Goal: Information Seeking & Learning: Learn about a topic

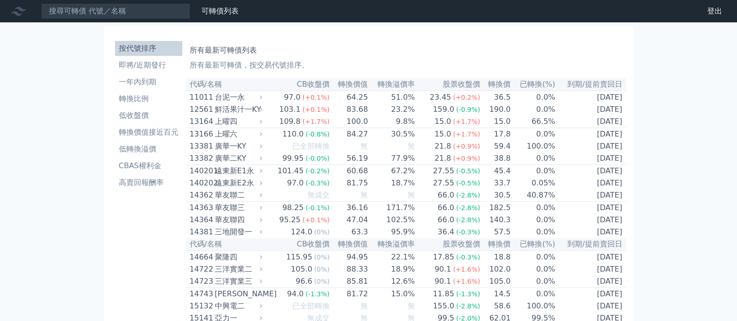
drag, startPoint x: 20, startPoint y: 16, endPoint x: 418, endPoint y: 47, distance: 398.6
click at [418, 47] on h1 "所有最新可轉債列表" at bounding box center [406, 50] width 432 height 11
click at [449, 113] on div "159.0" at bounding box center [443, 109] width 25 height 11
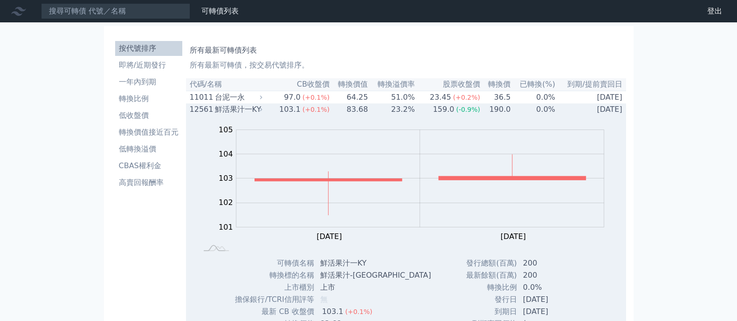
click at [449, 112] on div "159.0" at bounding box center [443, 109] width 25 height 11
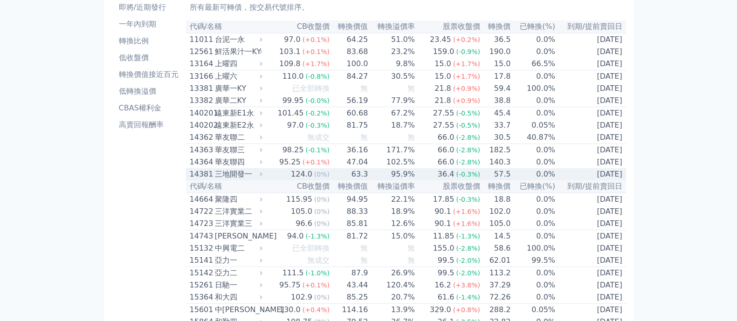
scroll to position [175, 0]
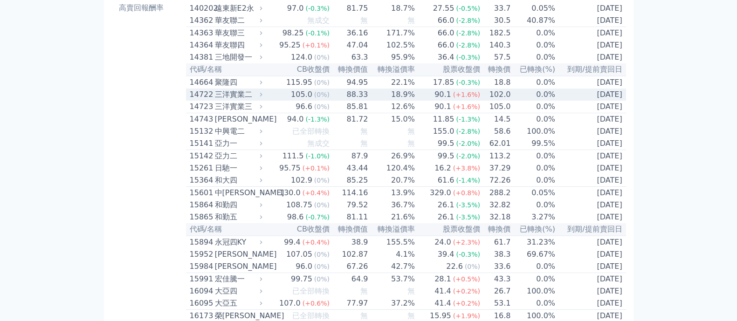
click at [236, 100] on div "三洋實業二" at bounding box center [238, 94] width 46 height 11
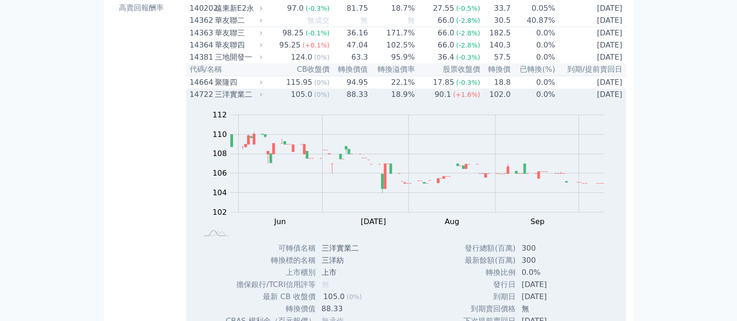
click at [243, 100] on div "三洋實業二" at bounding box center [238, 94] width 46 height 11
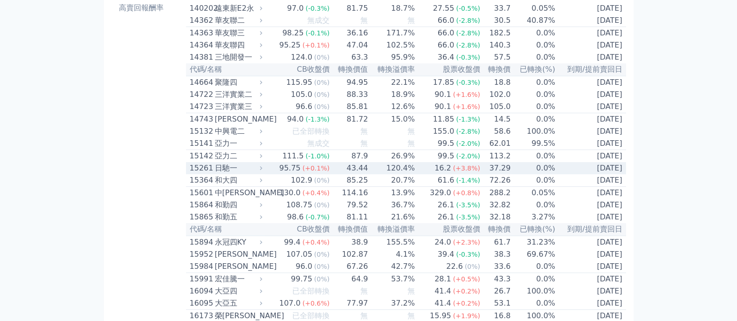
click at [286, 174] on div "95.75" at bounding box center [289, 168] width 25 height 11
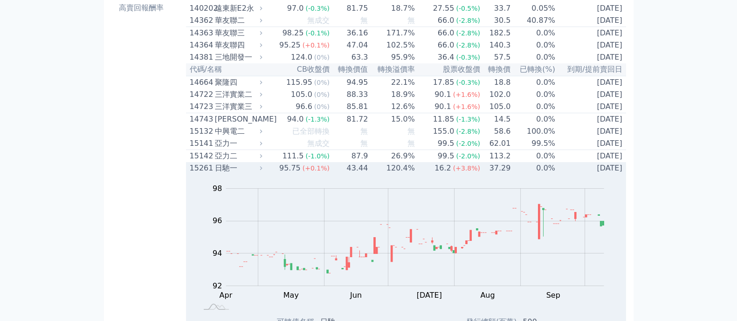
click at [298, 174] on div "95.75" at bounding box center [289, 168] width 25 height 11
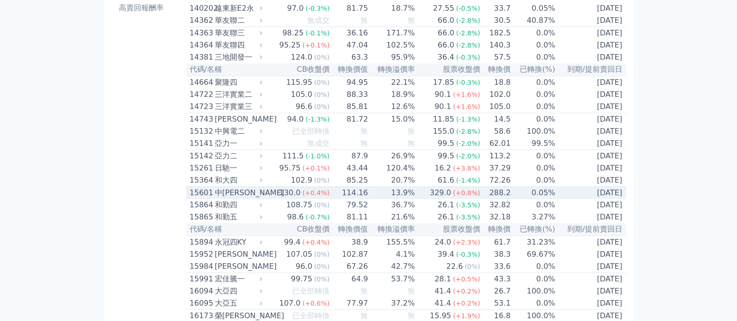
click at [277, 199] on td "130.0 (+0.4%)" at bounding box center [297, 193] width 65 height 13
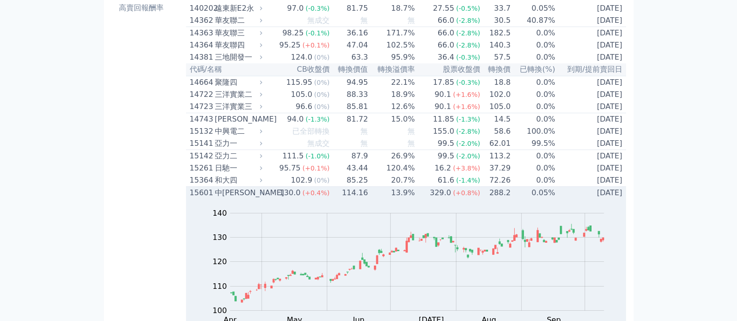
click at [300, 198] on div "130.0" at bounding box center [289, 192] width 25 height 11
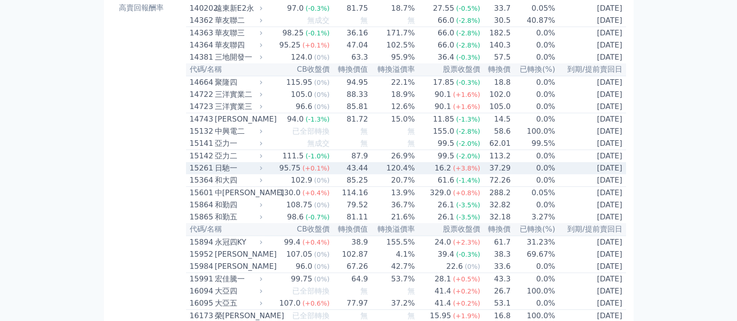
click at [424, 174] on td "16.2 (+3.8%)" at bounding box center [447, 168] width 65 height 12
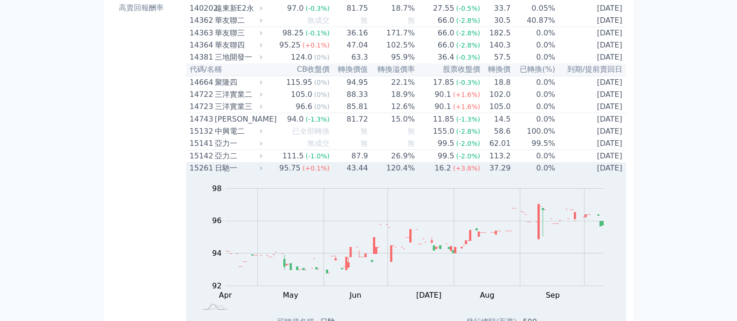
click at [427, 174] on td "16.2 (+3.8%)" at bounding box center [447, 168] width 65 height 12
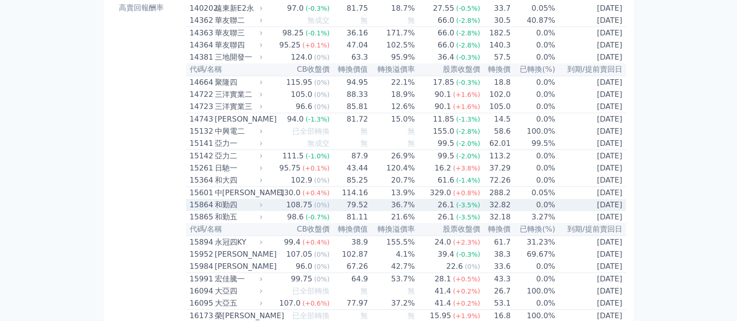
click at [408, 199] on td "13.9%" at bounding box center [391, 193] width 47 height 13
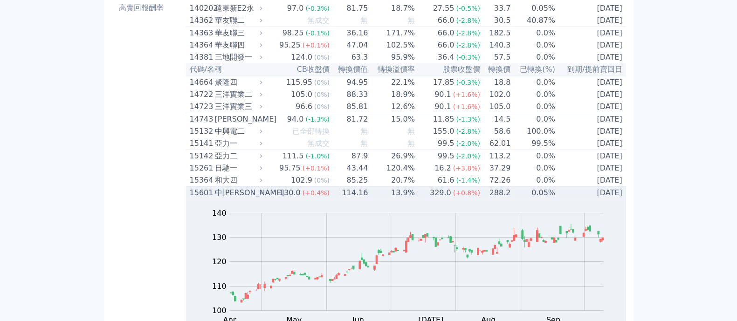
click at [391, 199] on td "13.9%" at bounding box center [391, 193] width 47 height 13
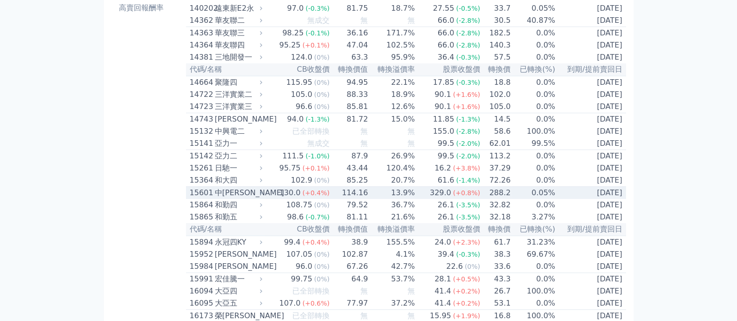
click at [405, 199] on td "13.9%" at bounding box center [391, 193] width 47 height 13
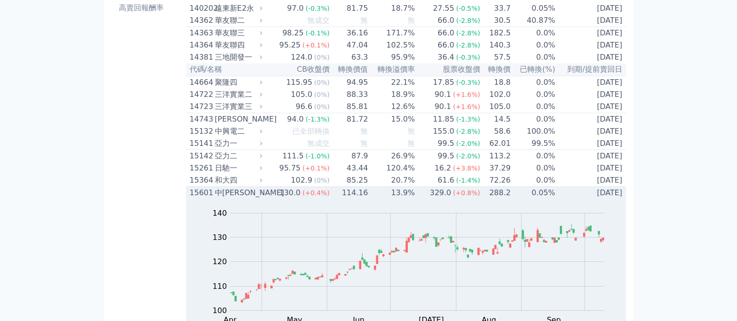
click at [370, 199] on td "13.9%" at bounding box center [391, 193] width 47 height 13
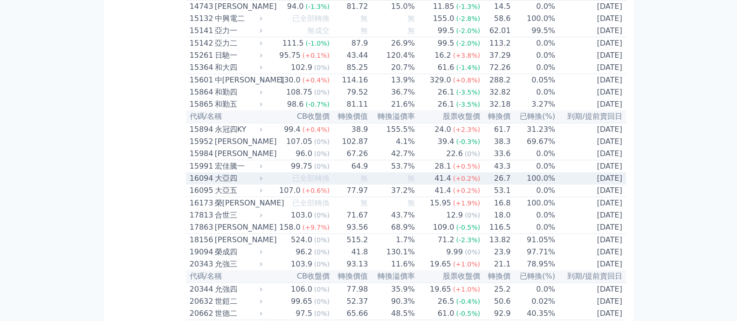
scroll to position [291, 0]
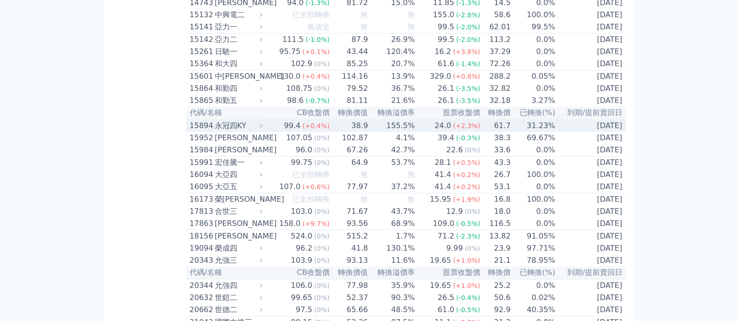
click at [291, 131] on div "99.4" at bounding box center [292, 125] width 20 height 11
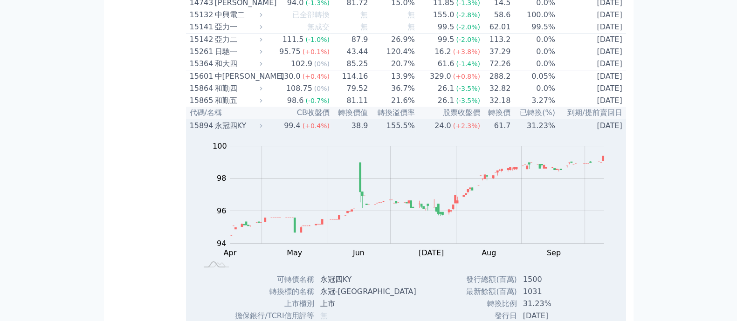
click at [297, 131] on div "99.4" at bounding box center [292, 125] width 20 height 11
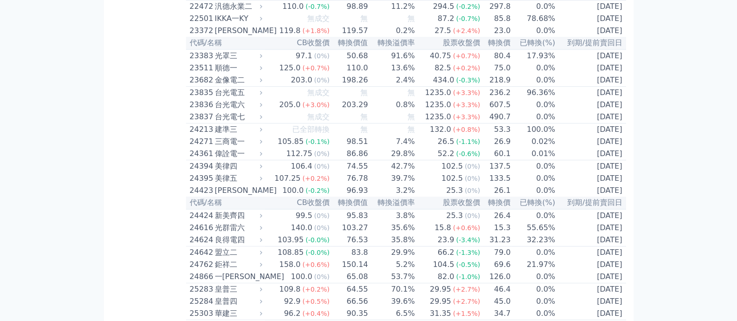
scroll to position [699, 0]
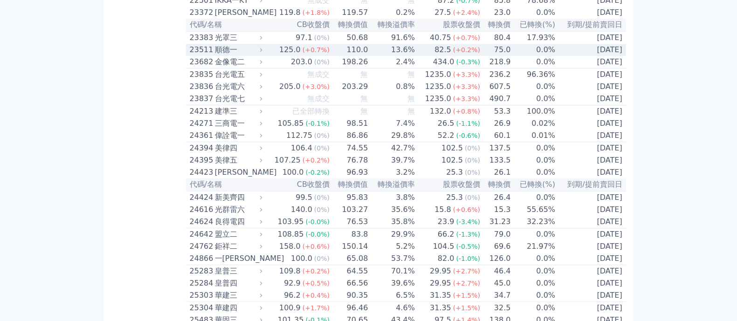
click at [460, 54] on span "(+0.2%)" at bounding box center [466, 49] width 27 height 7
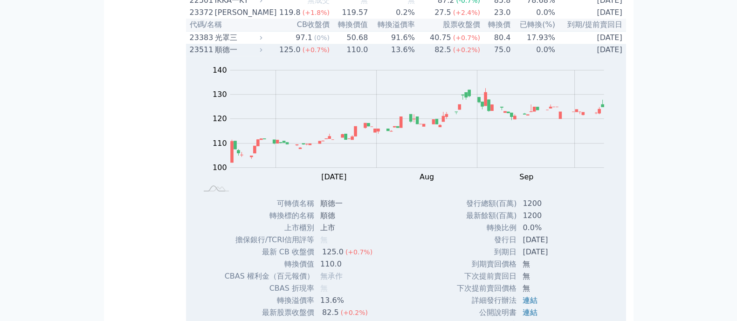
click at [460, 54] on span "(+0.2%)" at bounding box center [466, 49] width 27 height 7
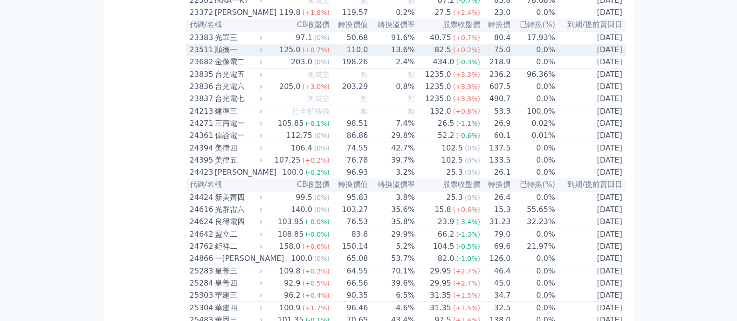
click at [460, 54] on span "(+0.2%)" at bounding box center [466, 49] width 27 height 7
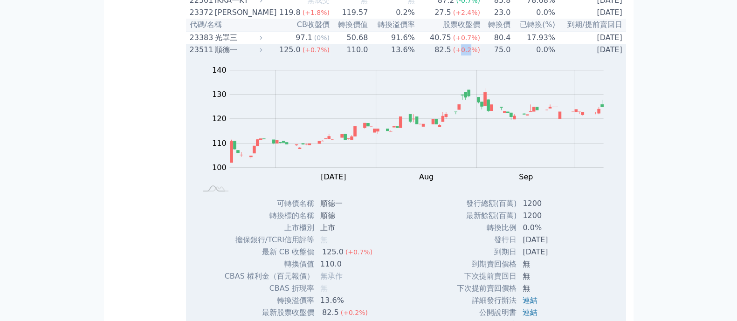
click at [460, 54] on span "(+0.2%)" at bounding box center [466, 49] width 27 height 7
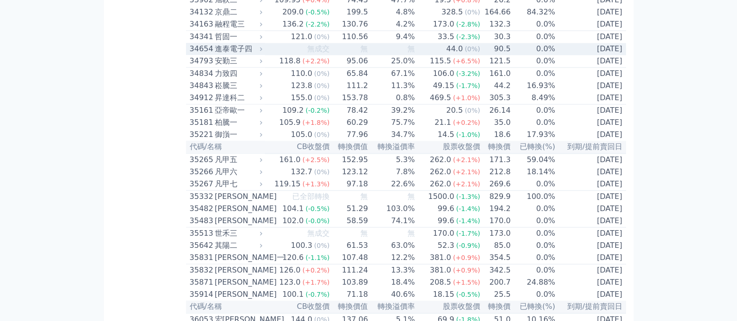
scroll to position [1863, 0]
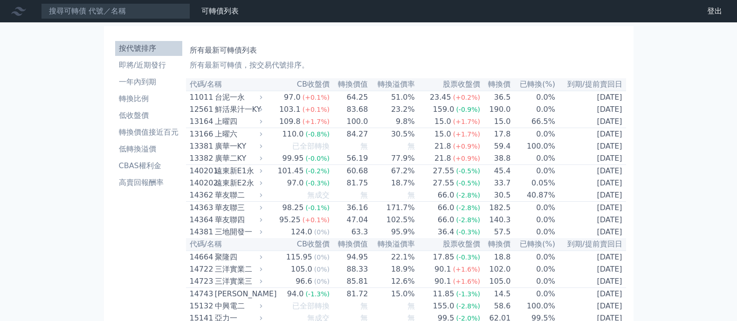
scroll to position [5097, 0]
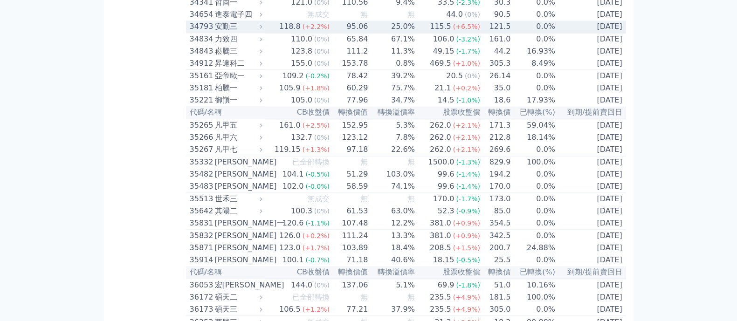
click at [592, 33] on td "[DATE]" at bounding box center [590, 26] width 70 height 13
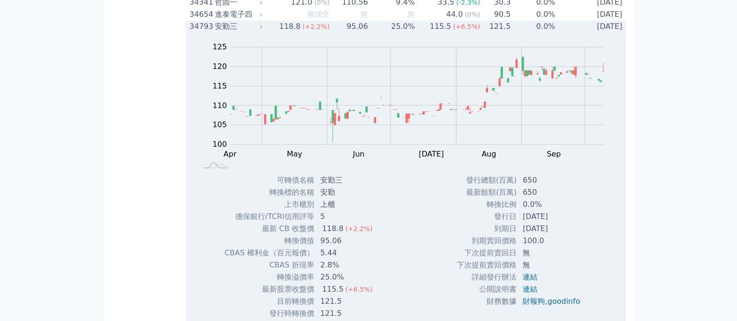
click at [592, 33] on td "[DATE]" at bounding box center [590, 26] width 70 height 12
